Goal: Go to known website: Access a specific website the user already knows

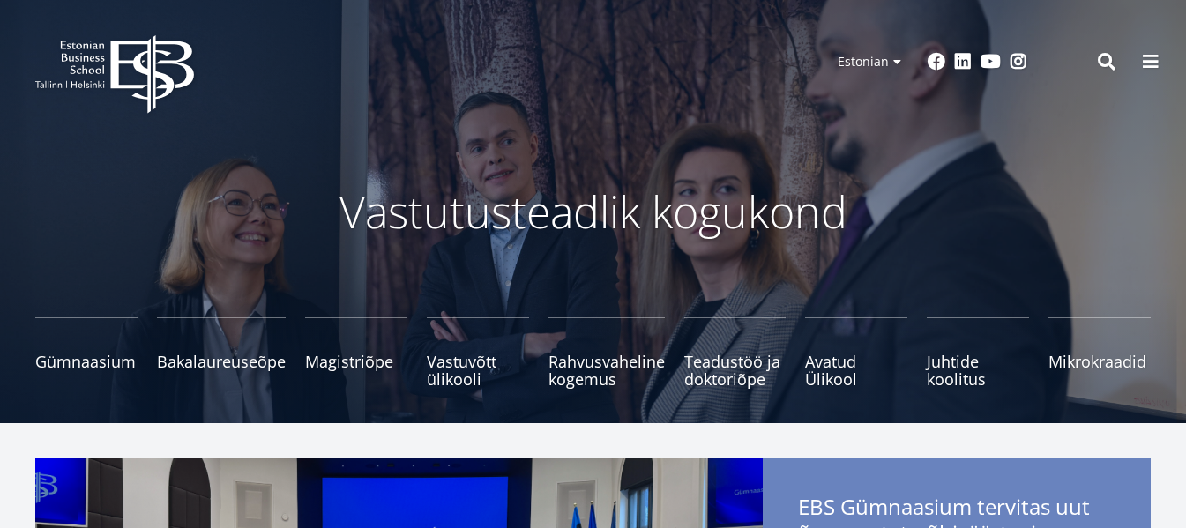
click at [1147, 53] on span at bounding box center [1150, 62] width 18 height 18
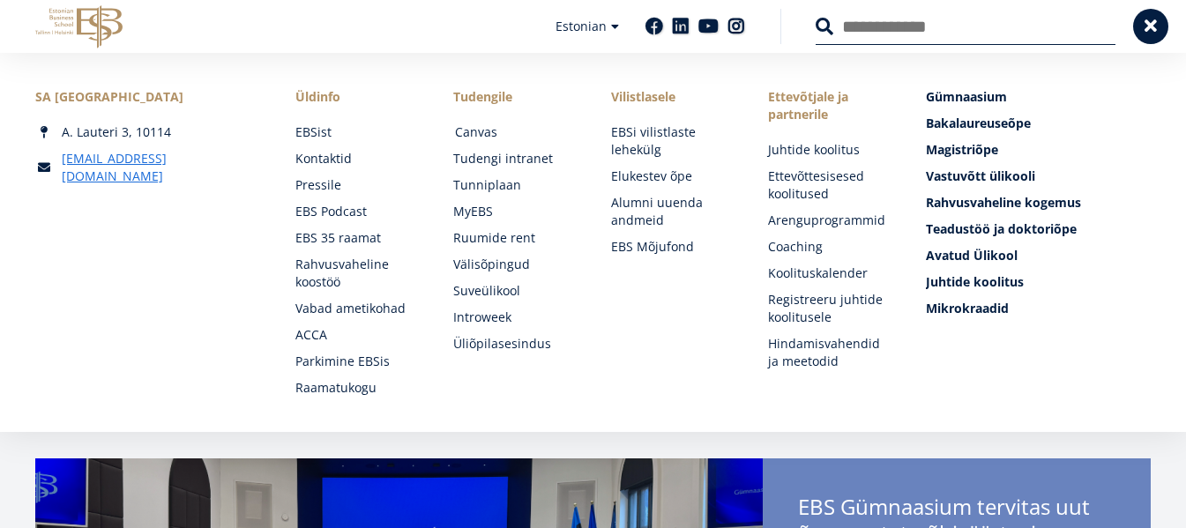
click at [473, 127] on link "Canvas" at bounding box center [516, 132] width 123 height 18
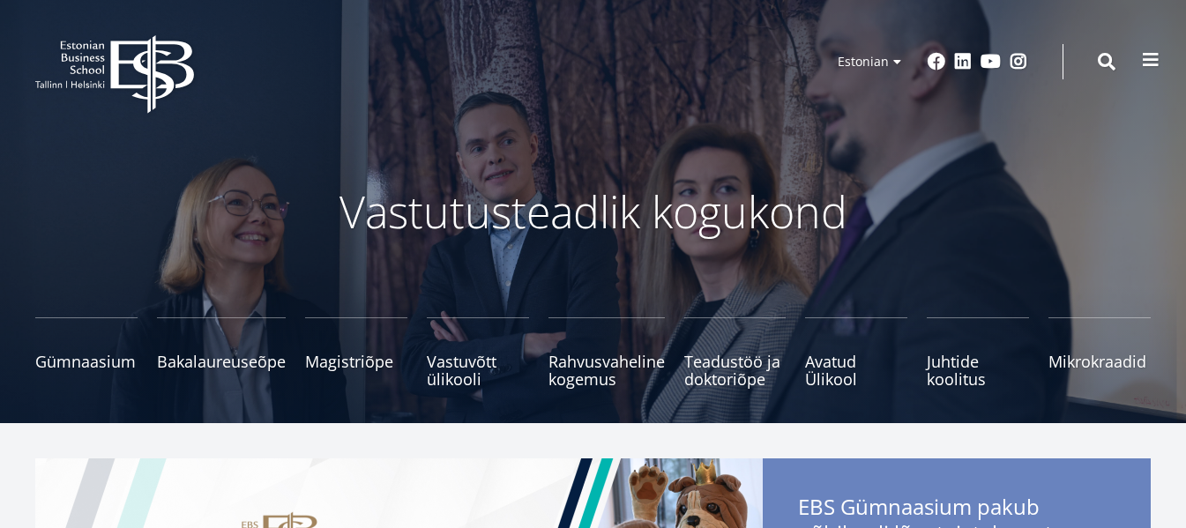
click at [1149, 57] on span at bounding box center [1150, 60] width 18 height 18
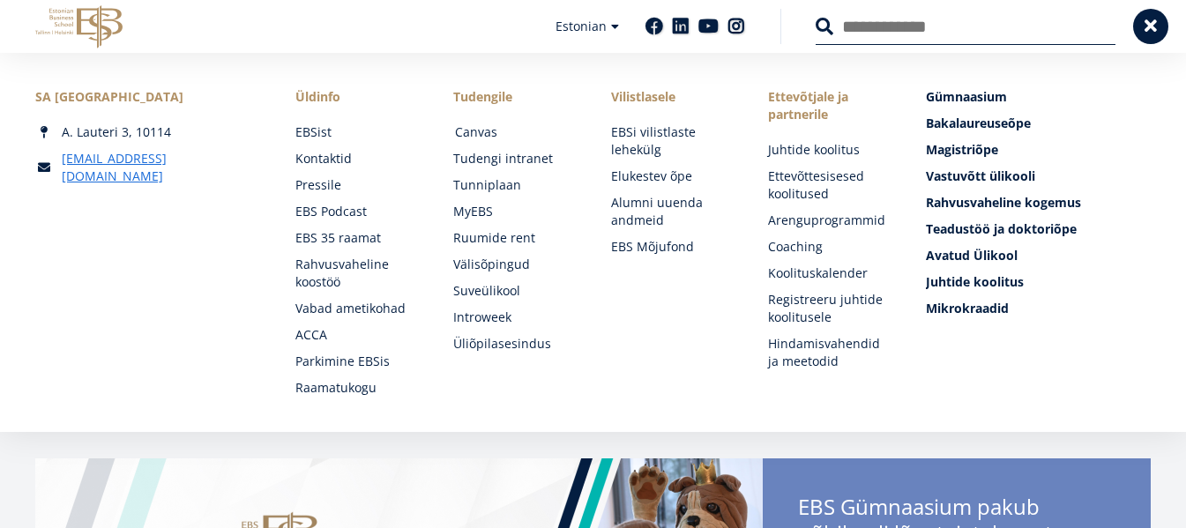
click at [480, 130] on link "Canvas" at bounding box center [516, 132] width 123 height 18
